Goal: Information Seeking & Learning: Find specific fact

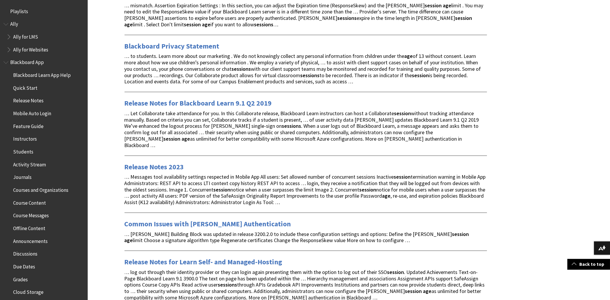
scroll to position [188, 0]
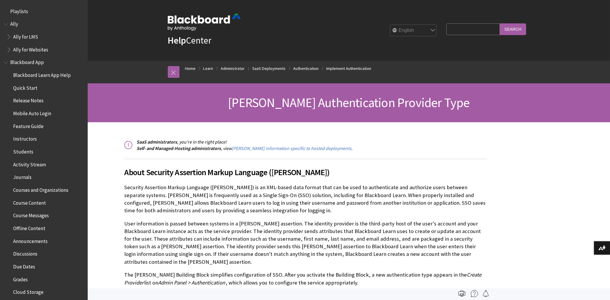
scroll to position [775, 0]
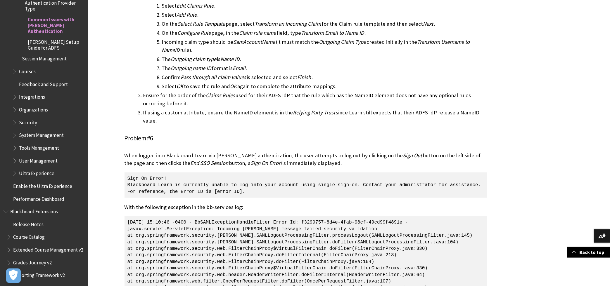
scroll to position [176, 0]
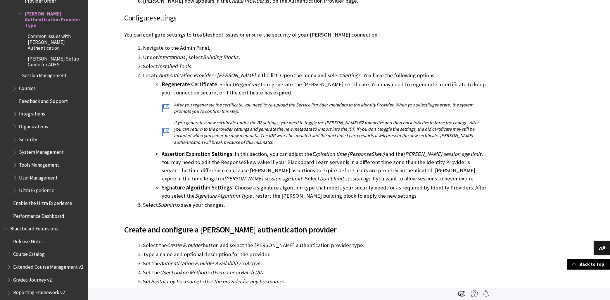
scroll to position [417, 0]
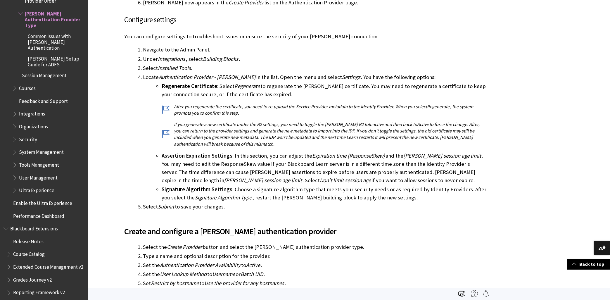
click at [366, 185] on li "Signature Algorithm Settings : Choose a signature algorithm type that meets you…" at bounding box center [324, 193] width 325 height 16
drag, startPoint x: 157, startPoint y: 146, endPoint x: 398, endPoint y: 160, distance: 241.7
click at [398, 160] on li "Assertion Expiration Settings : In this section, you can adjust the Expiration …" at bounding box center [324, 168] width 325 height 33
drag, startPoint x: 374, startPoint y: 173, endPoint x: 164, endPoint y: 153, distance: 211.0
click at [162, 152] on li "Assertion Expiration Settings : In this section, you can adjust the Expiration …" at bounding box center [324, 168] width 325 height 33
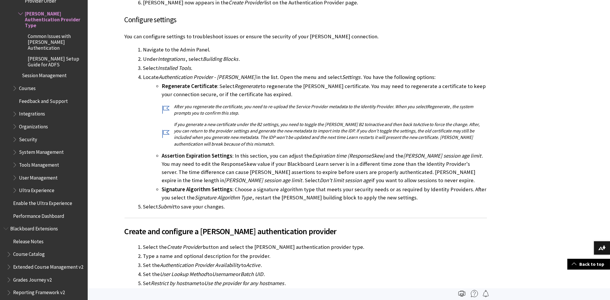
copy li "Assertion Expiration Settings : In this section, you can adjust the Expiration …"
